Goal: Task Accomplishment & Management: Use online tool/utility

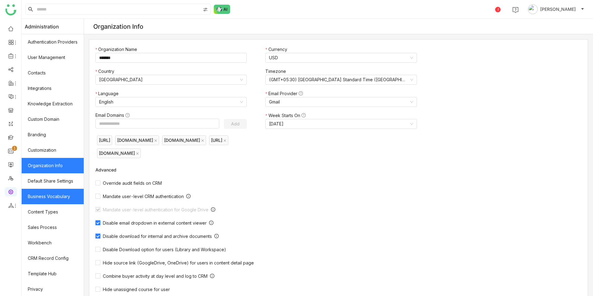
click at [51, 198] on link "Business Vocabulary" at bounding box center [53, 196] width 62 height 15
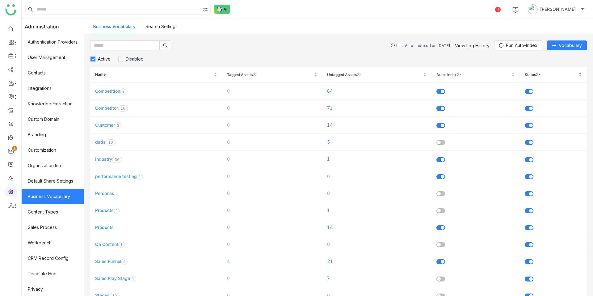
click at [425, 44] on div "Last Auto-Indexed on Sep 24, 2025" at bounding box center [424, 45] width 54 height 5
click at [467, 45] on link "View Log History" at bounding box center [472, 45] width 35 height 5
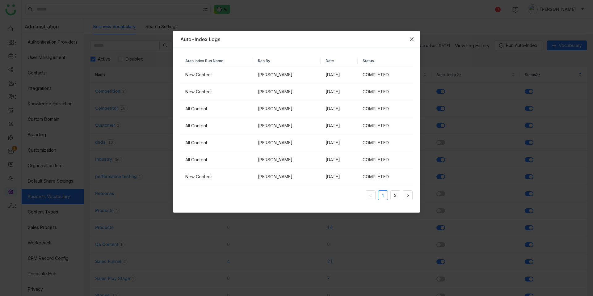
click at [412, 40] on icon "Close" at bounding box center [411, 39] width 5 height 5
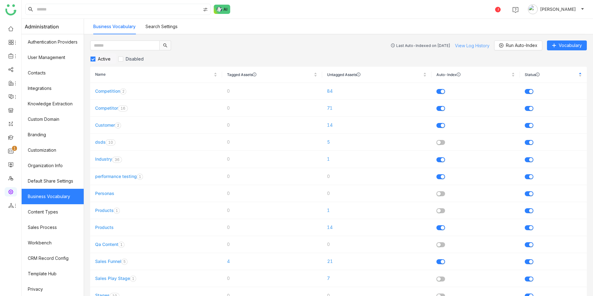
click at [465, 46] on link "View Log History" at bounding box center [472, 45] width 35 height 5
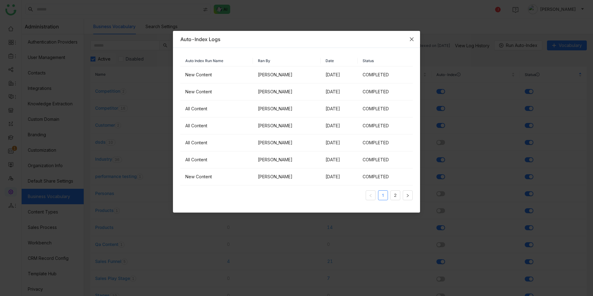
click at [413, 41] on icon "Close" at bounding box center [411, 39] width 5 height 5
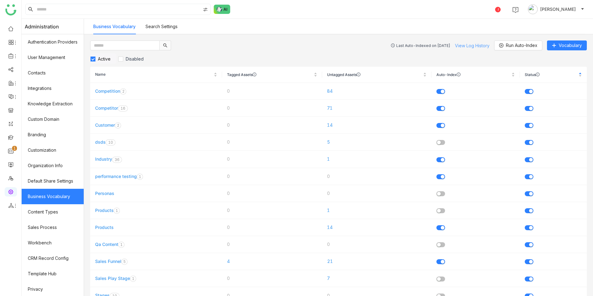
click at [461, 44] on link "View Log History" at bounding box center [472, 45] width 35 height 5
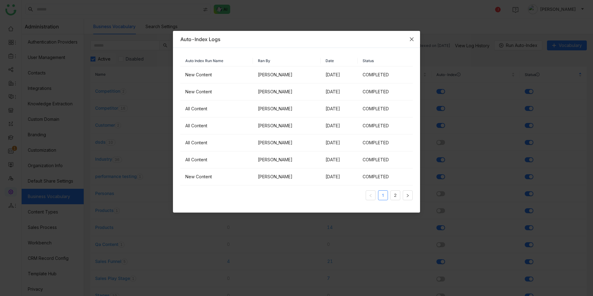
click at [412, 39] on icon "Close" at bounding box center [412, 39] width 4 height 4
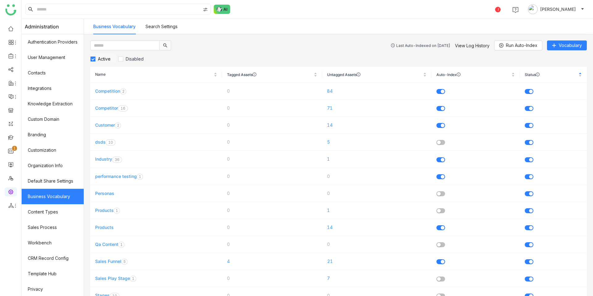
click at [444, 56] on div "Active Disabled" at bounding box center [338, 58] width 497 height 10
click at [507, 41] on button "Run Auto-Index" at bounding box center [518, 45] width 48 height 10
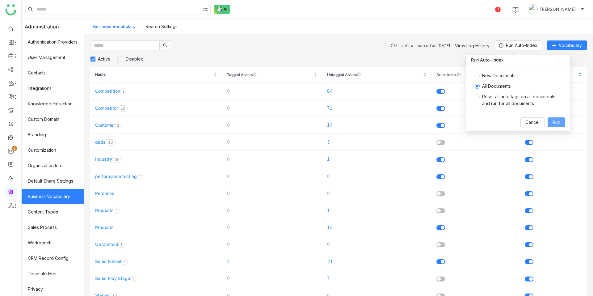
click at [559, 126] on button "Run" at bounding box center [557, 122] width 18 height 10
click at [559, 124] on span "Run" at bounding box center [557, 122] width 8 height 7
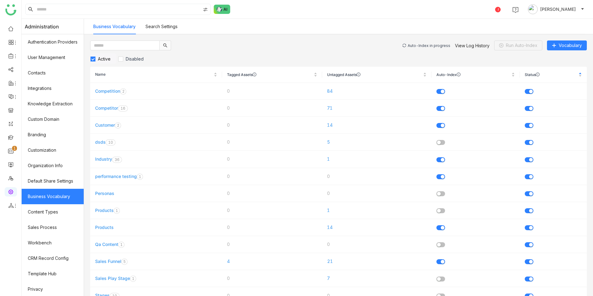
click at [426, 48] on div "Auto-Index in progress View Log History Run Auto-Index Vocabulary" at bounding box center [495, 45] width 184 height 10
click at [426, 45] on div "Auto-Index in progress" at bounding box center [429, 45] width 43 height 5
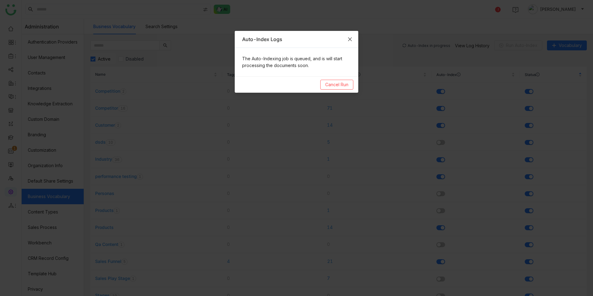
click at [350, 41] on icon "Close" at bounding box center [350, 39] width 5 height 5
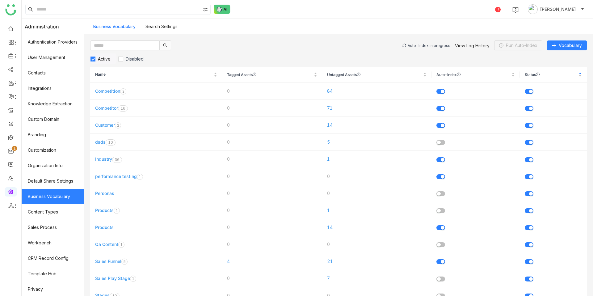
click at [419, 47] on div "Auto-Index in progress" at bounding box center [429, 45] width 43 height 5
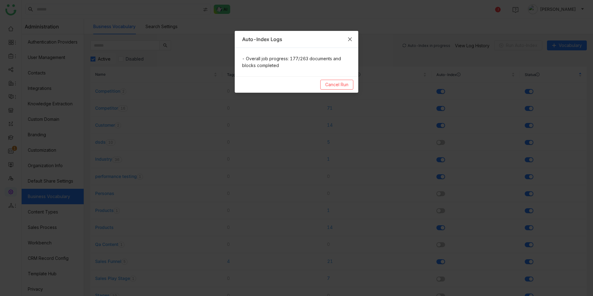
click at [352, 37] on icon "Close" at bounding box center [350, 39] width 5 height 5
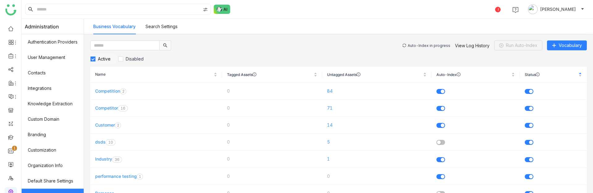
click at [437, 46] on div "Auto-Index in progress" at bounding box center [429, 45] width 43 height 5
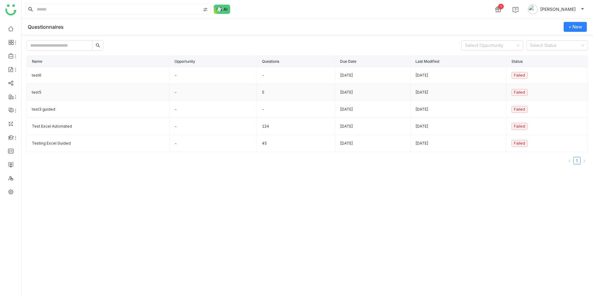
click at [54, 89] on td "test5" at bounding box center [98, 92] width 143 height 17
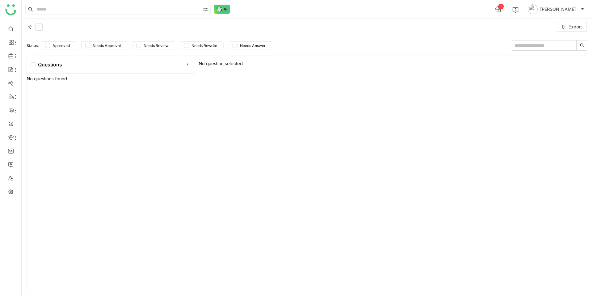
click at [30, 24] on icon at bounding box center [30, 26] width 5 height 5
